Goal: Information Seeking & Learning: Understand process/instructions

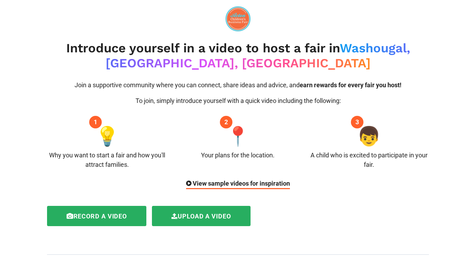
scroll to position [470, 0]
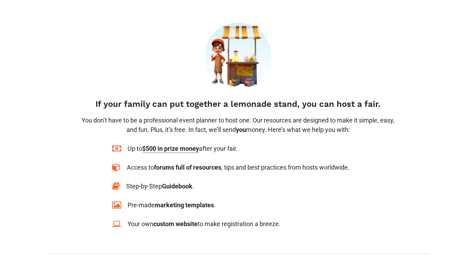
click at [161, 145] on span "$500 in prize money" at bounding box center [170, 149] width 57 height 8
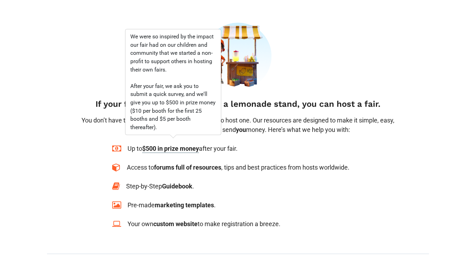
click at [270, 128] on div "If your family can put together a lemonade stand, you can host a fair. You don’…" at bounding box center [238, 83] width 327 height 121
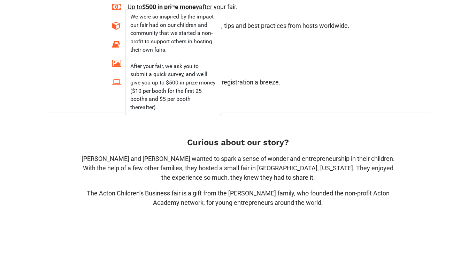
scroll to position [614, 0]
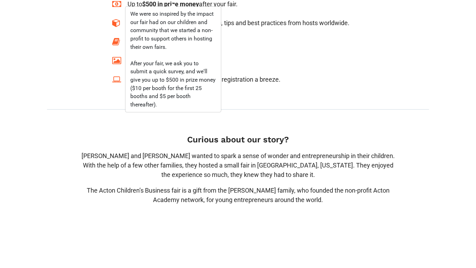
click at [270, 134] on h4 "Curious about our story?" at bounding box center [238, 139] width 317 height 10
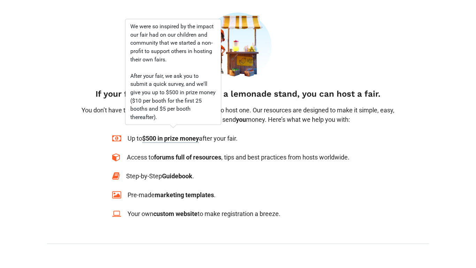
scroll to position [478, 0]
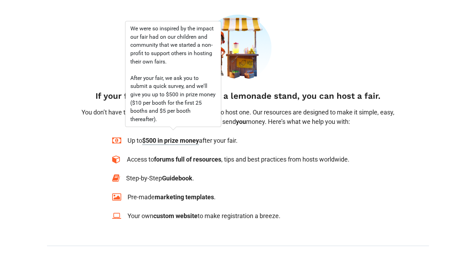
click at [231, 174] on div "Step-by-Step Guidebook ." at bounding box center [237, 177] width 251 height 9
click at [253, 181] on div "Up to $500 in prize money after your fair. Access to forums full of resources ,…" at bounding box center [237, 178] width 251 height 85
click at [392, 78] on div "If your family can put together a lemonade stand, you can host a fair. You don’…" at bounding box center [238, 75] width 327 height 121
click at [321, 113] on p "You don’t have to be a professional event planner to host one. Our resources ar…" at bounding box center [238, 116] width 317 height 19
click at [160, 137] on span "$500 in prize money" at bounding box center [170, 141] width 57 height 8
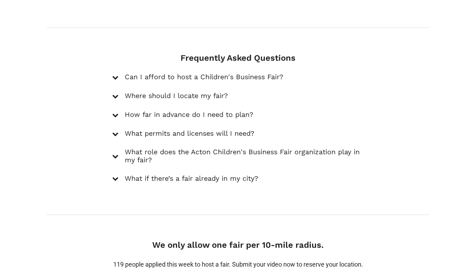
scroll to position [1003, 0]
click at [257, 73] on h5 "Can I afford to host a Children's Business Fair?" at bounding box center [204, 77] width 159 height 8
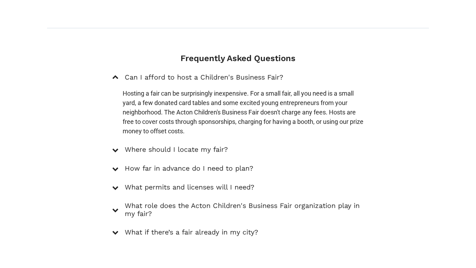
click at [257, 73] on h5 "Can I afford to host a Children's Business Fair?" at bounding box center [204, 77] width 159 height 8
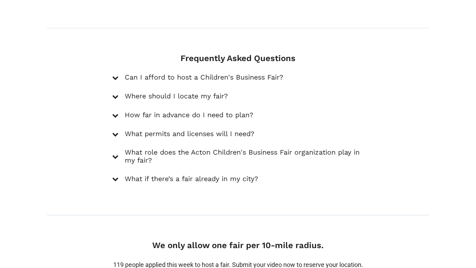
click at [143, 92] on h5 "Where should I locate my fair?" at bounding box center [176, 96] width 103 height 8
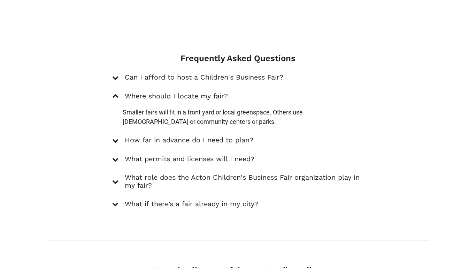
click at [143, 92] on h5 "Where should I locate my fair?" at bounding box center [176, 96] width 103 height 8
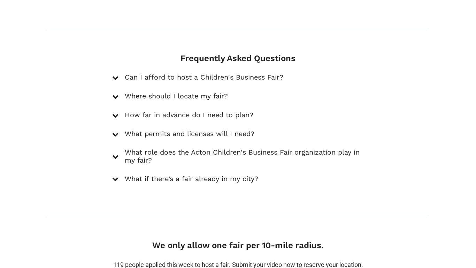
click at [154, 111] on h5 "How far in advance do I need to plan?" at bounding box center [189, 115] width 129 height 8
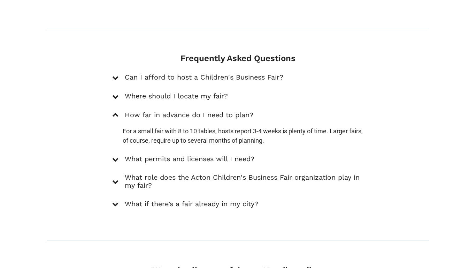
click at [161, 111] on h5 "How far in advance do I need to plan?" at bounding box center [189, 115] width 129 height 8
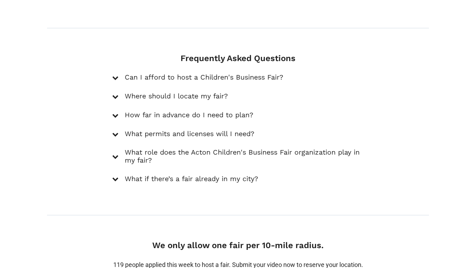
click at [172, 130] on h5 "What permits and licenses will I need?" at bounding box center [190, 134] width 130 height 8
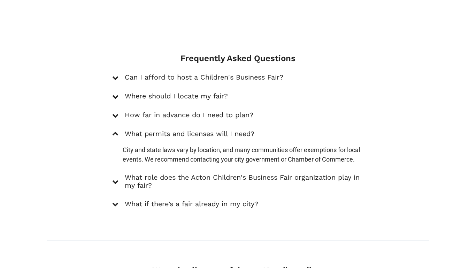
click at [143, 173] on h5 "What role does the Acton Children's Business Fair organization play in my fair?" at bounding box center [244, 181] width 239 height 17
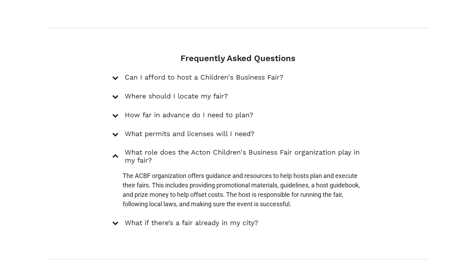
click at [156, 130] on h5 "What permits and licenses will I need?" at bounding box center [190, 134] width 130 height 8
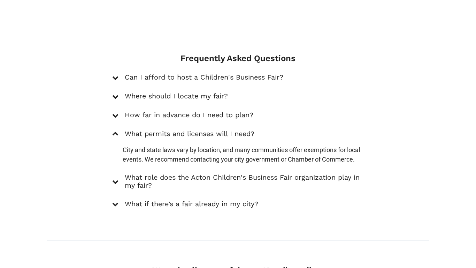
click at [149, 174] on h5 "What role does the Acton Children's Business Fair organization play in my fair?" at bounding box center [244, 181] width 239 height 17
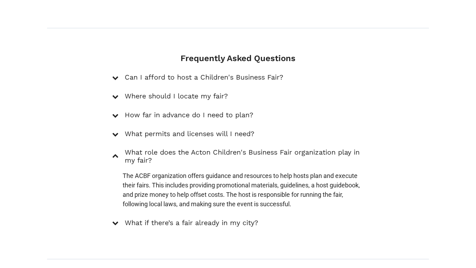
click at [184, 157] on h5 "What role does the Acton Children's Business Fair organization play in my fair?" at bounding box center [244, 156] width 239 height 17
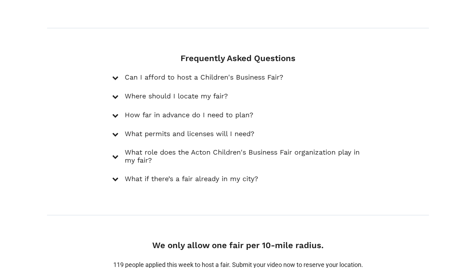
click at [179, 175] on h5 "What if there’s a fair already in my city?" at bounding box center [191, 179] width 133 height 8
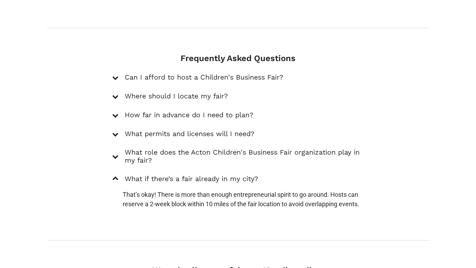
click at [179, 175] on h5 "What if there’s a fair already in my city?" at bounding box center [191, 179] width 133 height 8
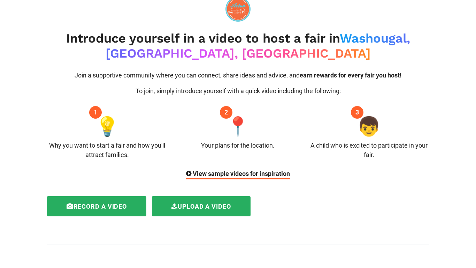
scroll to position [0, 0]
